Goal: Transaction & Acquisition: Purchase product/service

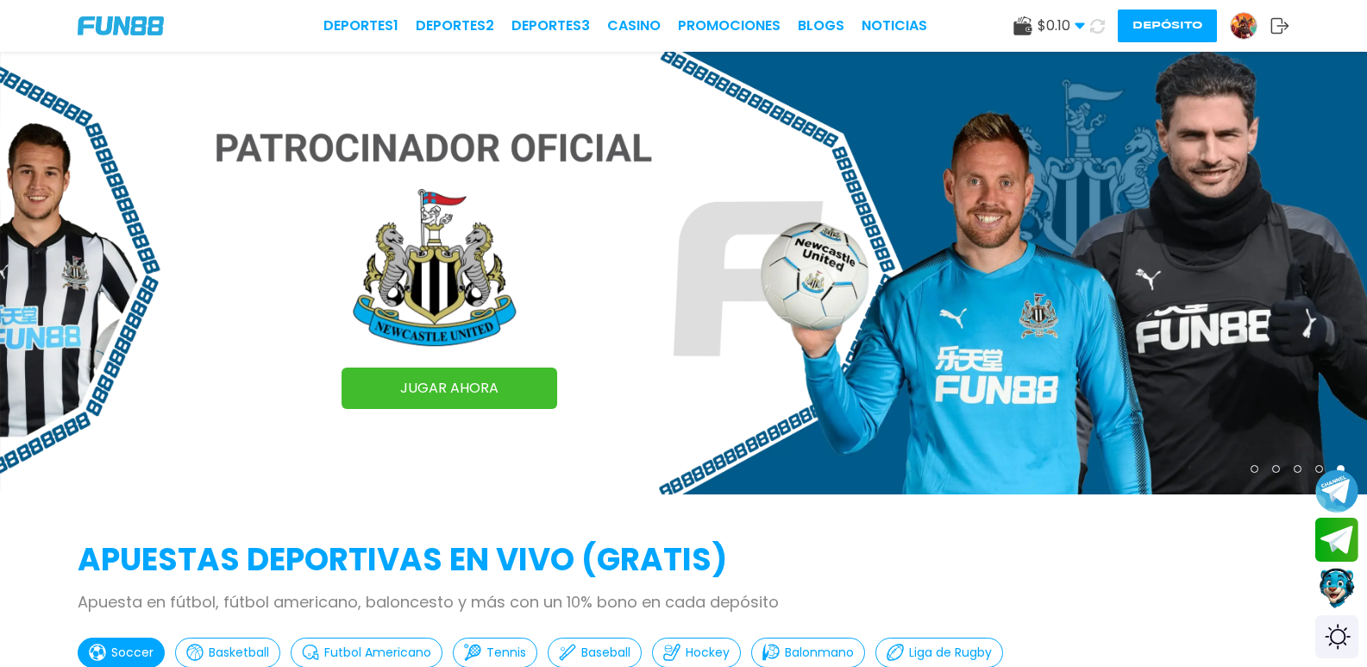
click at [1118, 20] on button "Depósito" at bounding box center [1167, 25] width 99 height 33
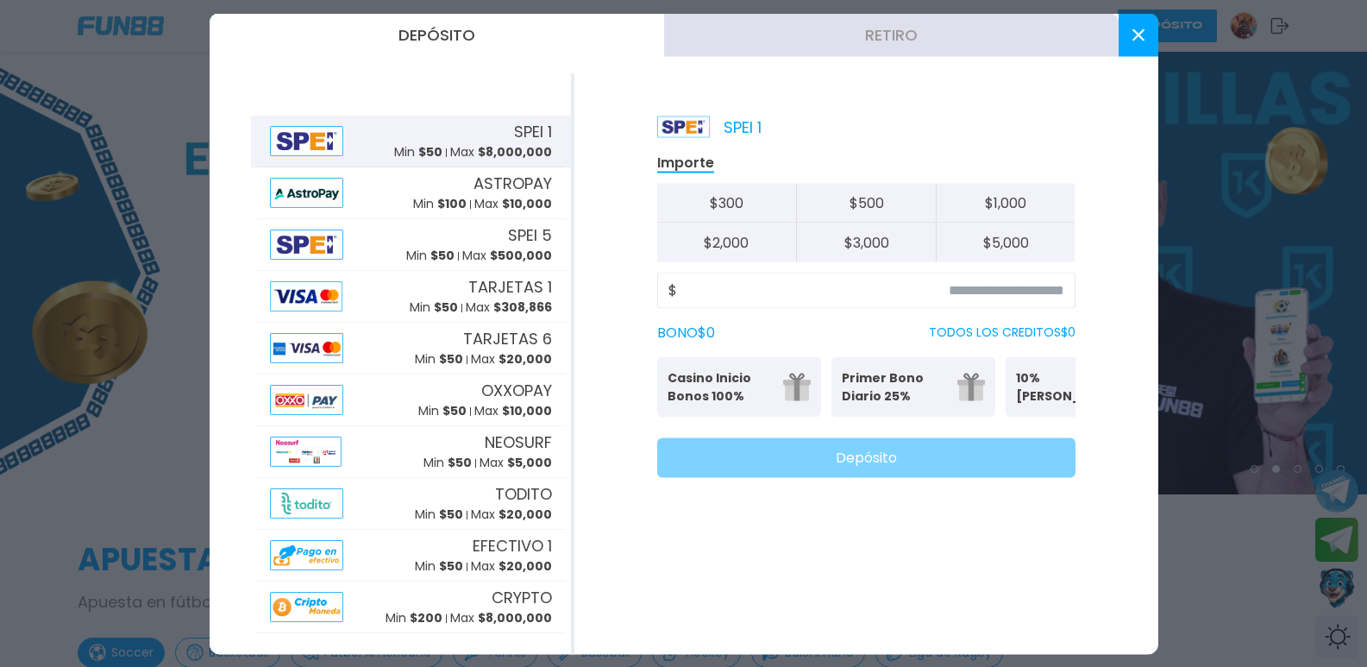
click at [465, 148] on p "Max $ 8,000,000" at bounding box center [501, 152] width 102 height 18
click at [436, 221] on div "SPEI 5 Min $ 50 Max $ 500,000" at bounding box center [411, 244] width 310 height 52
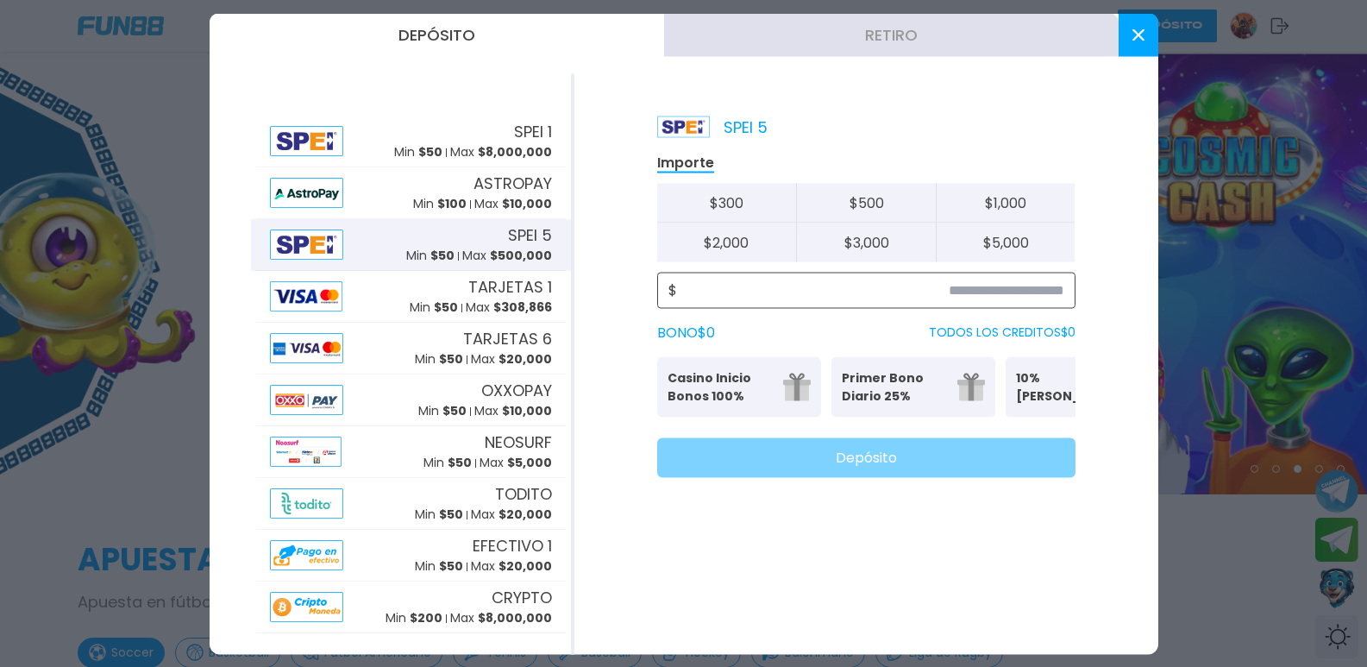
click at [793, 289] on input at bounding box center [870, 289] width 387 height 21
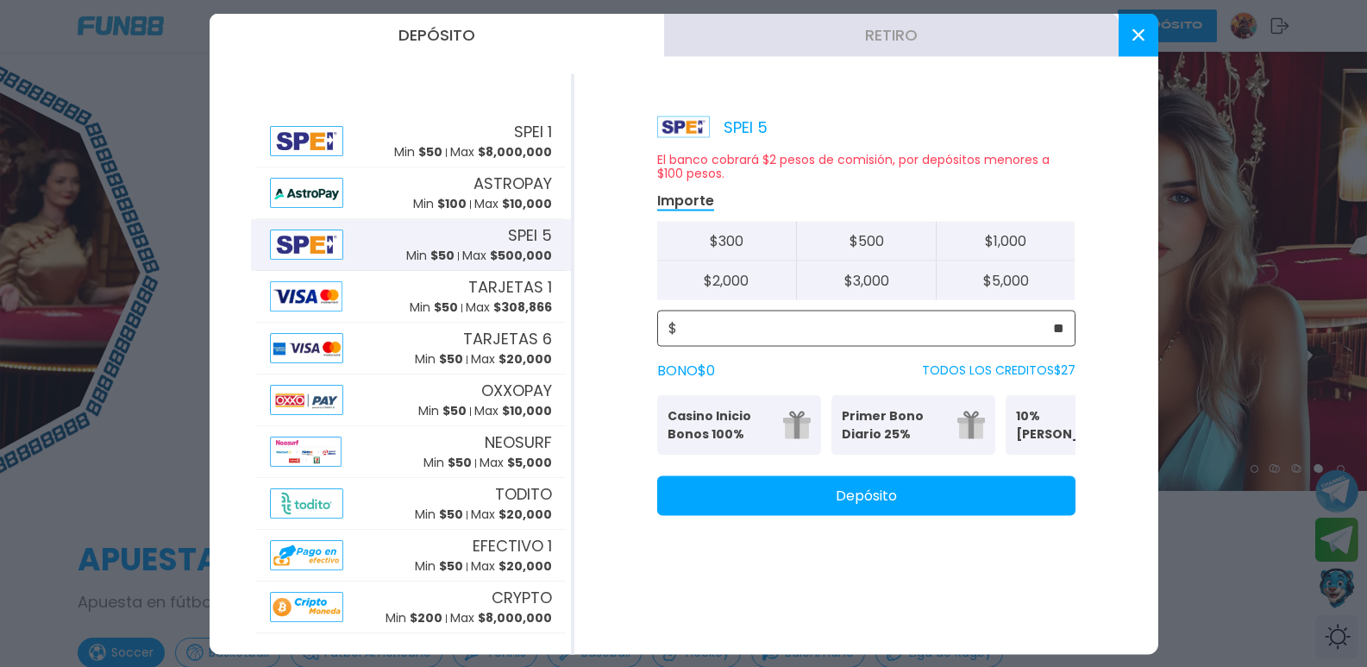
type input "**"
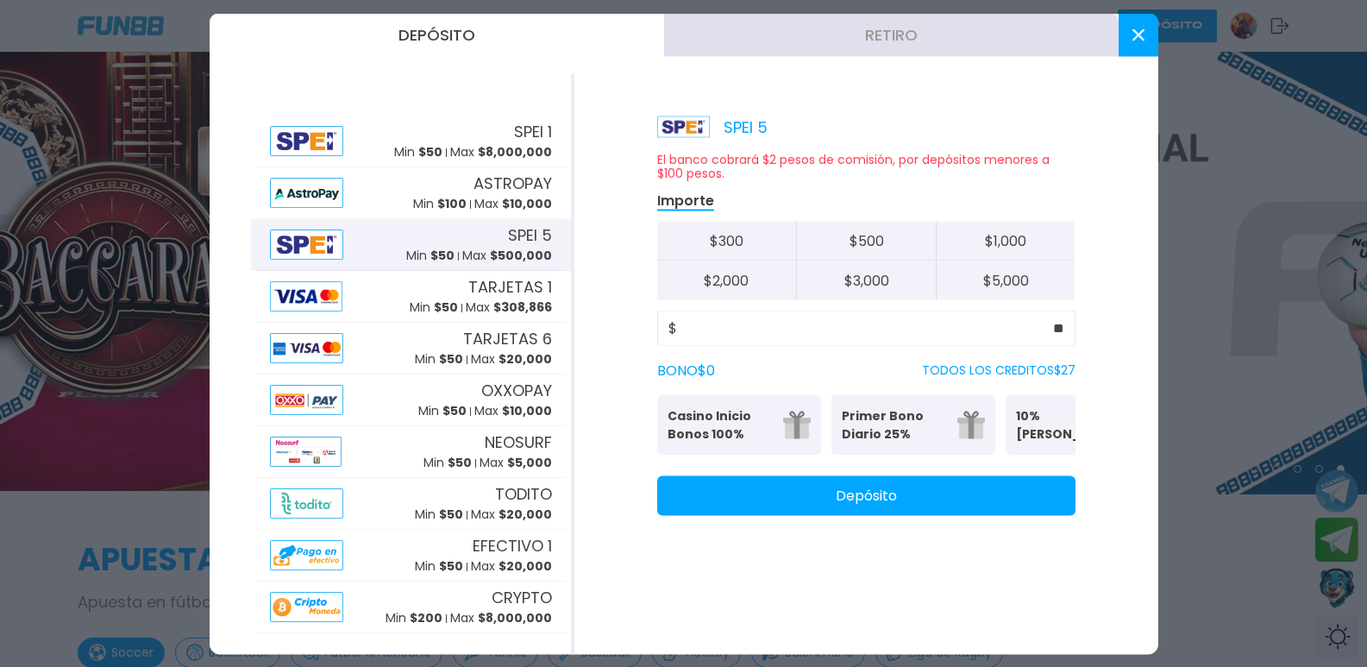
click at [869, 538] on div "SPEI 5 El banco cobrará $2 pesos de comisión, por depósitos menores a $100 peso…" at bounding box center [866, 363] width 584 height 580
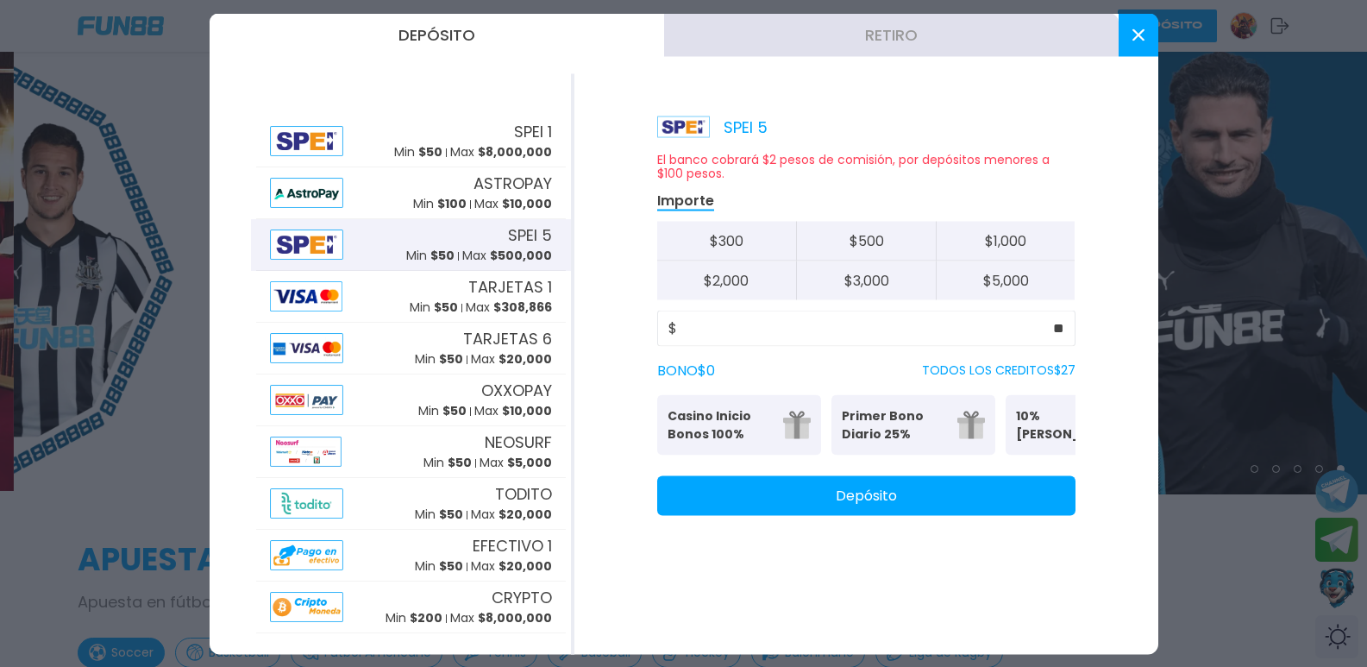
click at [865, 515] on button "Depósito" at bounding box center [866, 495] width 418 height 40
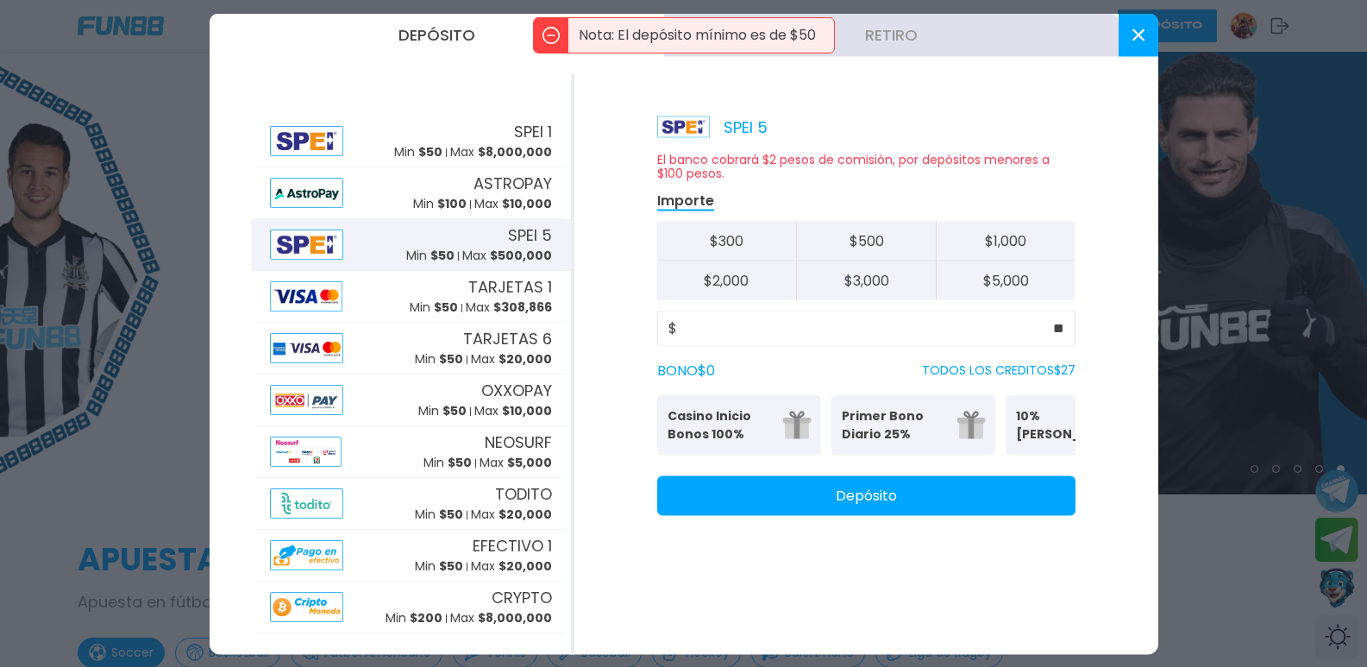
drag, startPoint x: 893, startPoint y: 423, endPoint x: 629, endPoint y: 399, distance: 265.8
click at [629, 399] on div "SPEI 5 El banco cobrará $2 pesos de comisión, por depósitos menores a $100 peso…" at bounding box center [866, 363] width 584 height 580
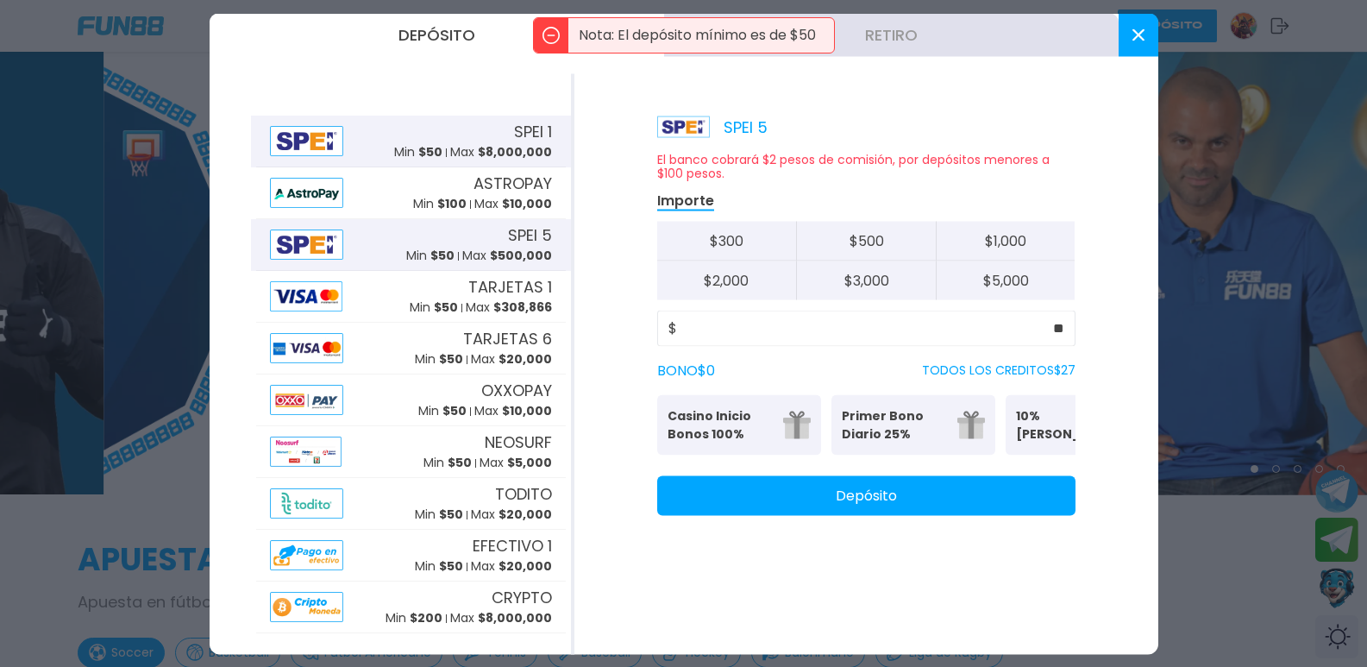
click at [430, 152] on span "$ 50" at bounding box center [430, 151] width 24 height 17
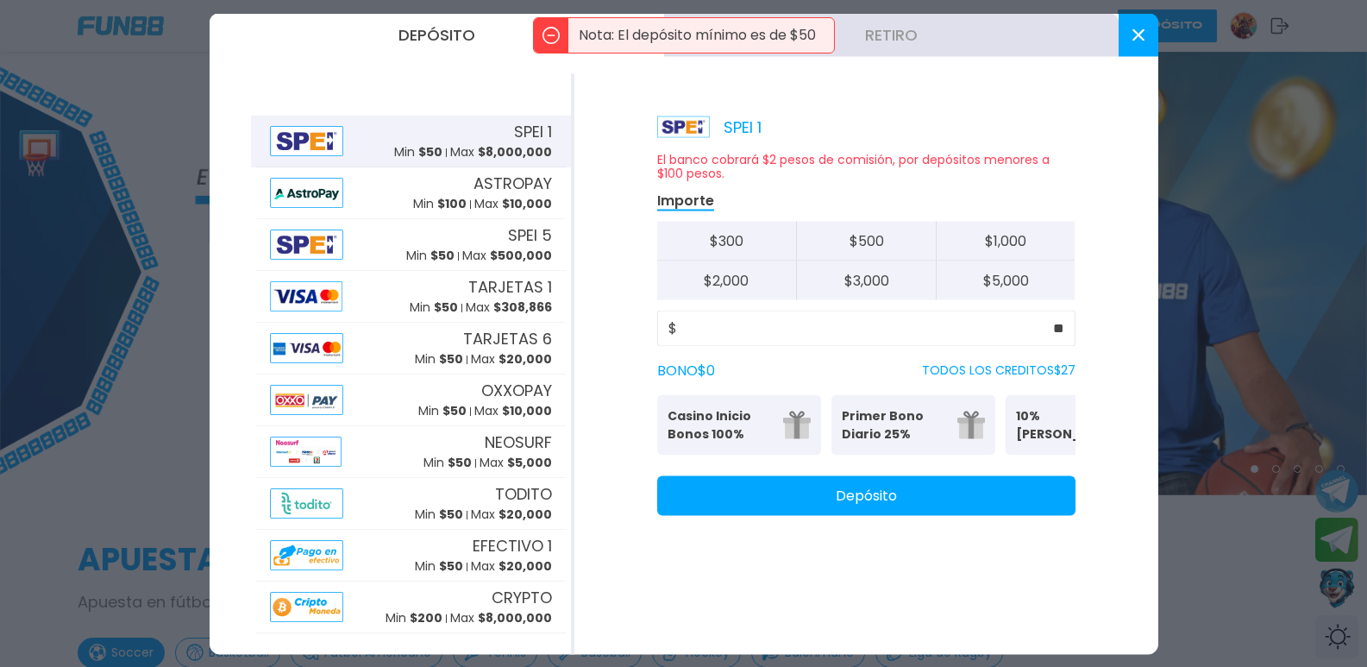
click at [928, 533] on div "SPEI 1 El banco cobrará $2 pesos de comisión, por depósitos menores a $100 peso…" at bounding box center [866, 363] width 584 height 580
click at [922, 515] on button "Depósito" at bounding box center [866, 495] width 418 height 40
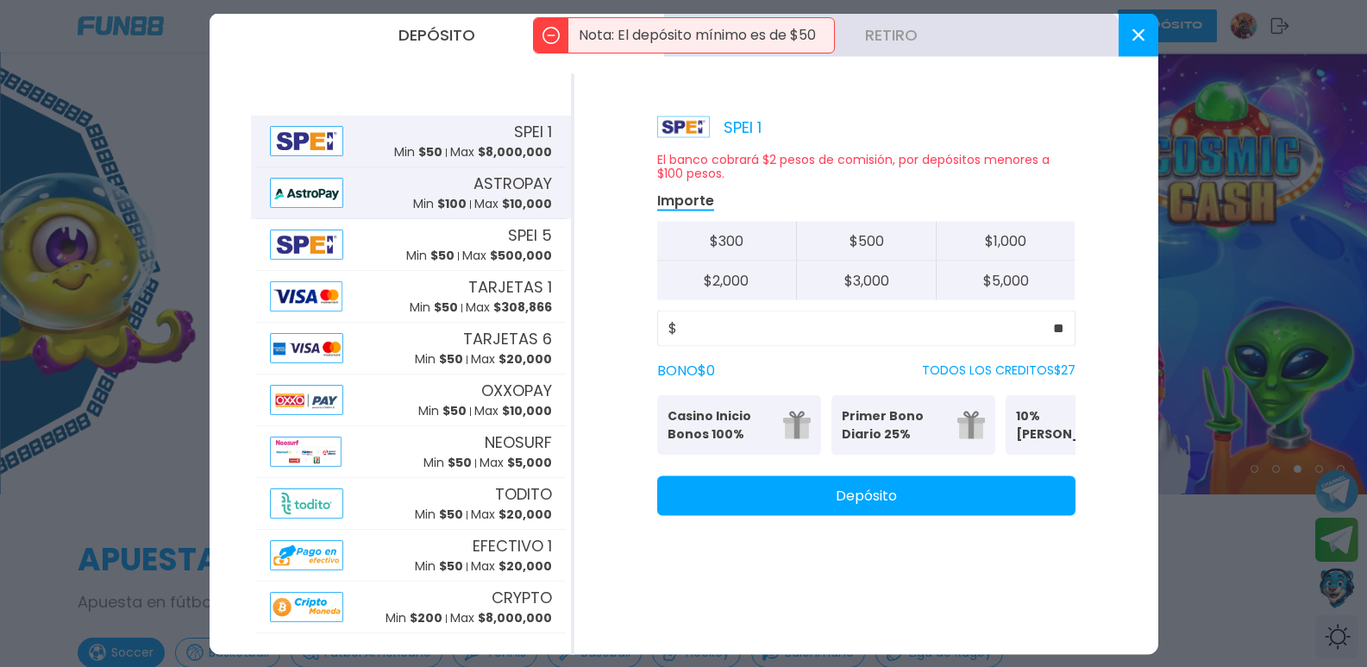
drag, startPoint x: 472, startPoint y: 188, endPoint x: 480, endPoint y: 196, distance: 11.6
click at [480, 194] on div "ASTROPAY Min $ 100 Max $ 10,000" at bounding box center [482, 192] width 139 height 41
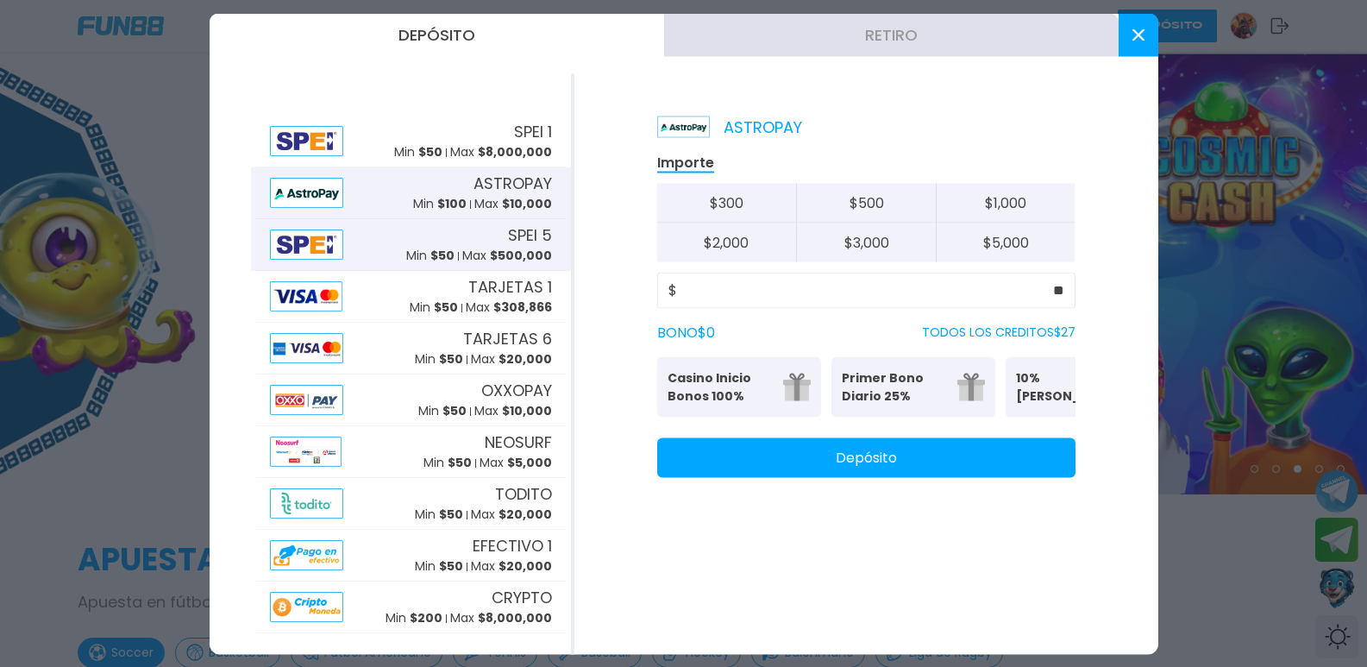
click at [492, 237] on div "SPEI 5 Min $ 50 Max $ 500,000" at bounding box center [479, 243] width 146 height 41
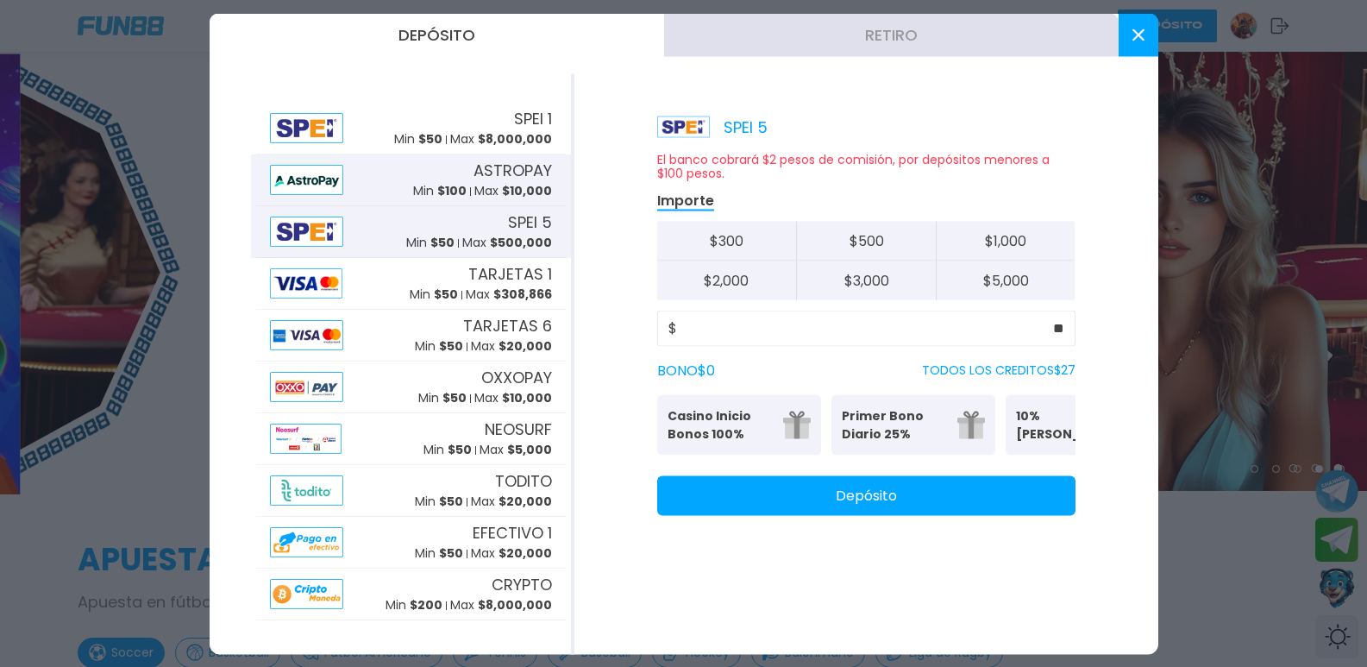
scroll to position [20, 0]
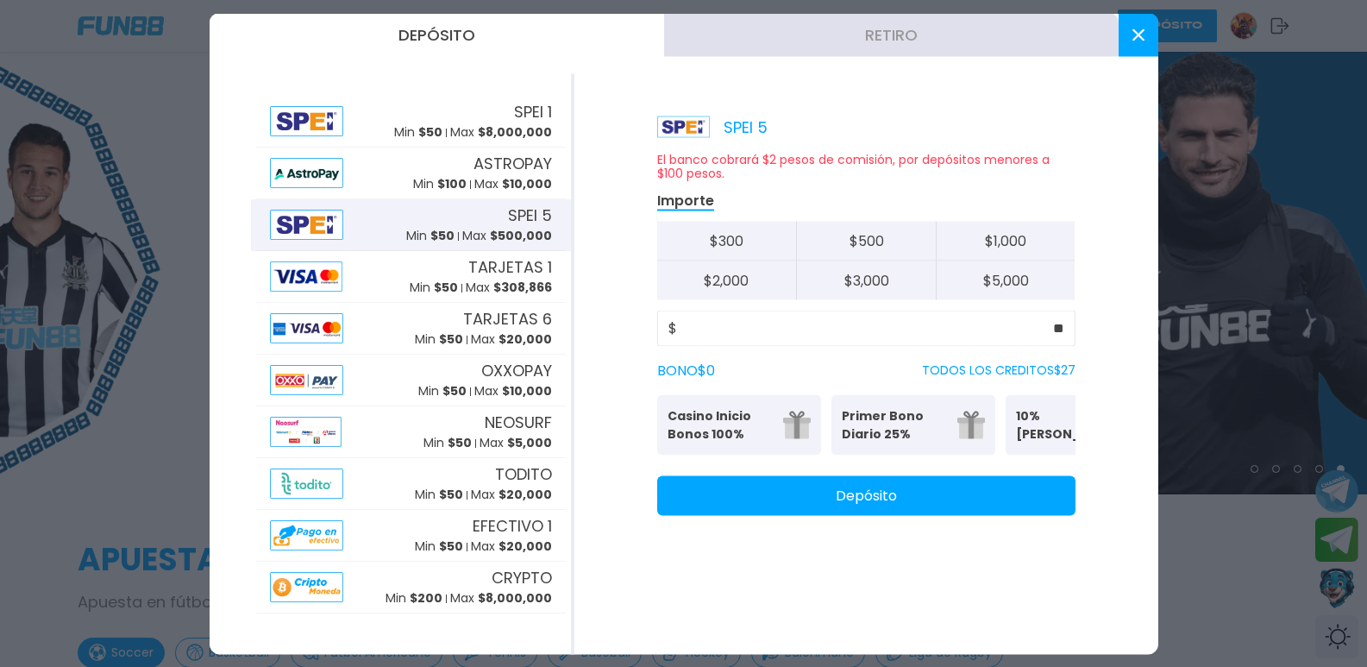
click at [1137, 43] on button at bounding box center [1139, 34] width 40 height 43
